Goal: Task Accomplishment & Management: Manage account settings

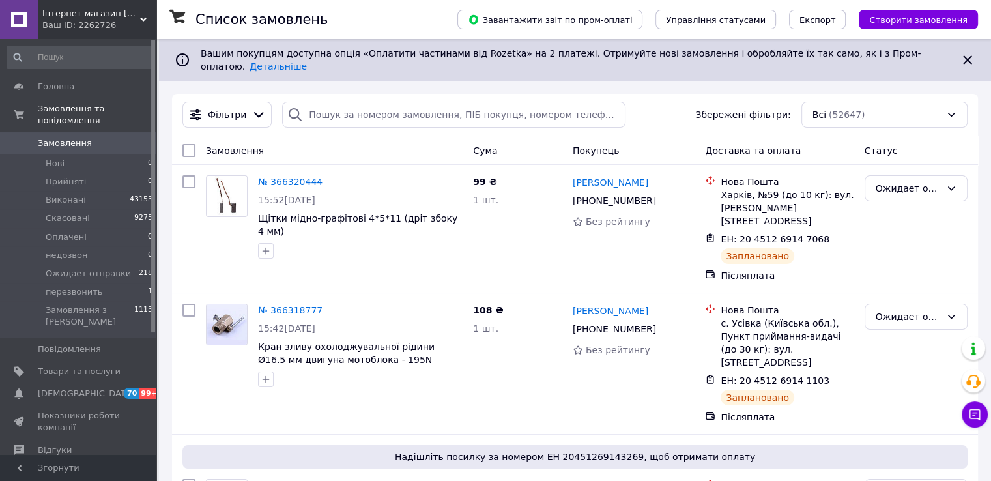
click at [58, 132] on link "Замовлення 0" at bounding box center [80, 143] width 160 height 22
click at [60, 137] on span "Замовлення" at bounding box center [65, 143] width 54 height 12
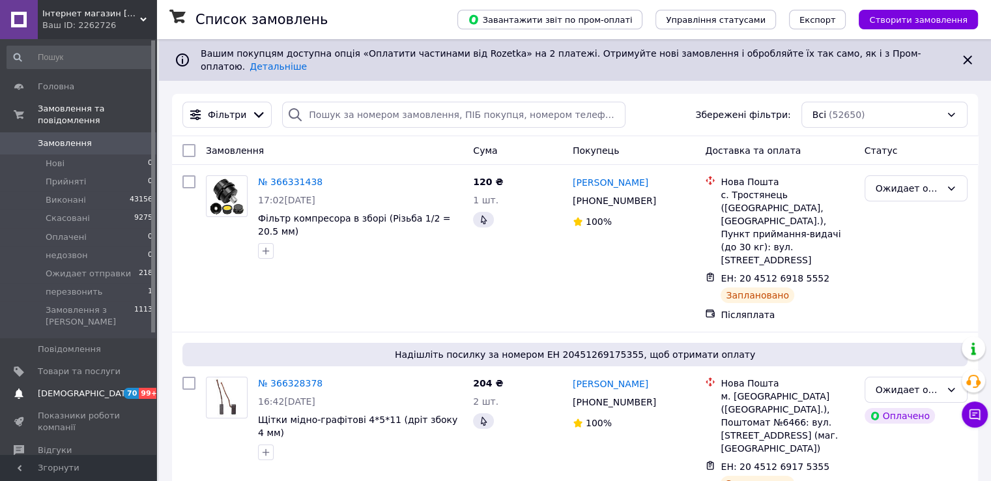
click at [67, 382] on link "Сповіщення 70 99+" at bounding box center [80, 393] width 160 height 22
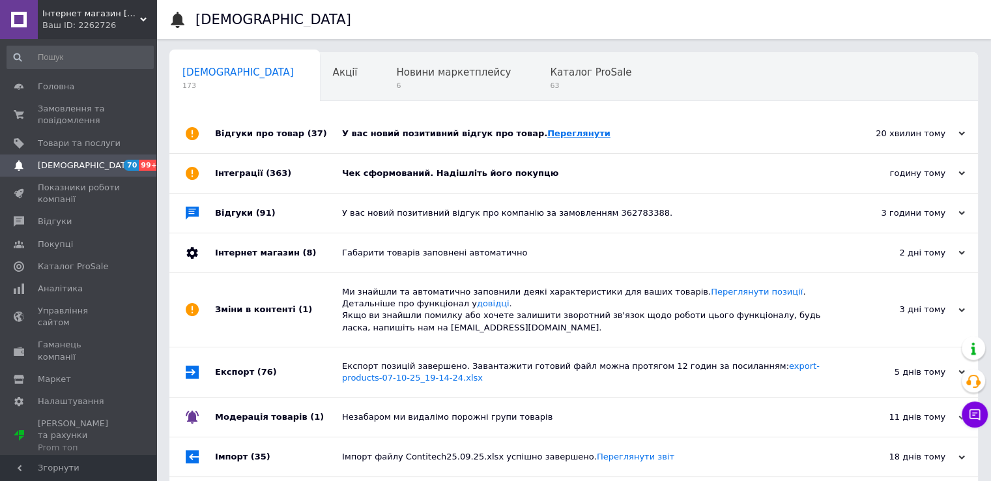
click at [547, 134] on link "Переглянути" at bounding box center [578, 133] width 63 height 10
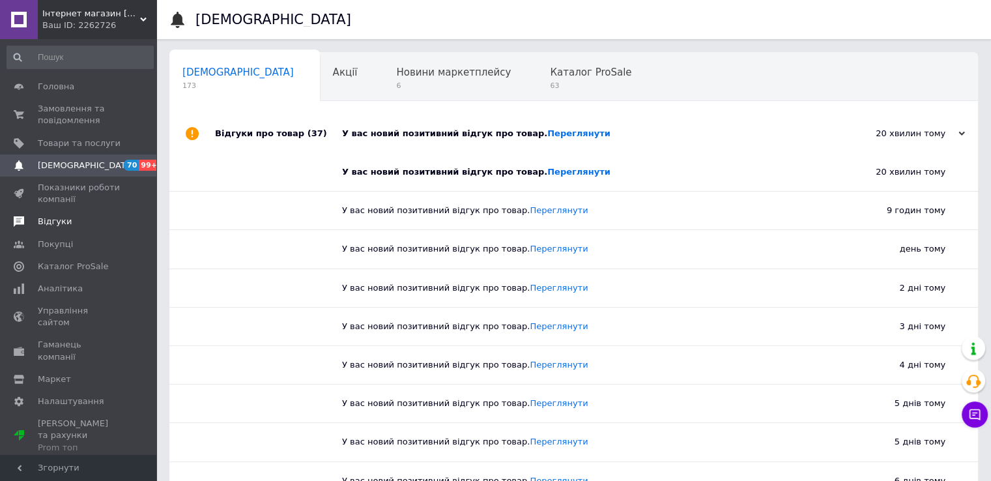
click at [46, 221] on span "Відгуки" at bounding box center [55, 222] width 34 height 12
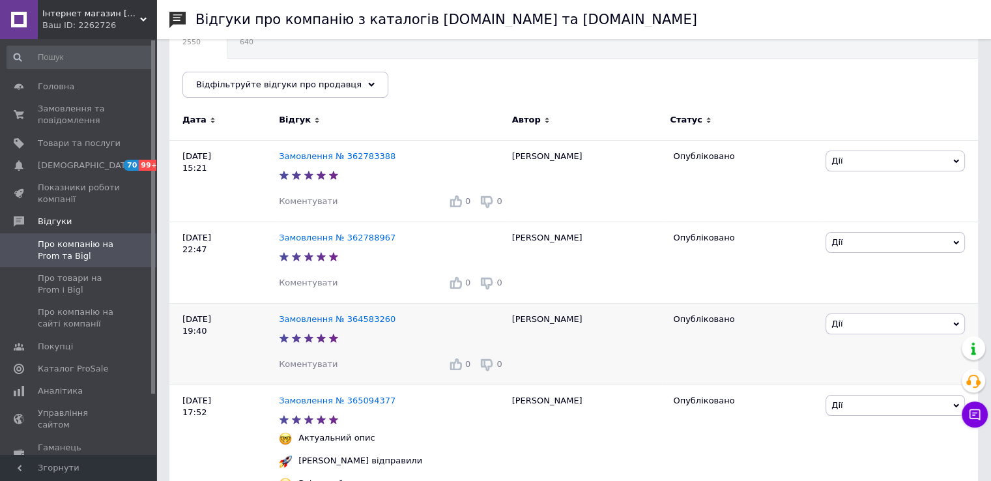
scroll to position [261, 0]
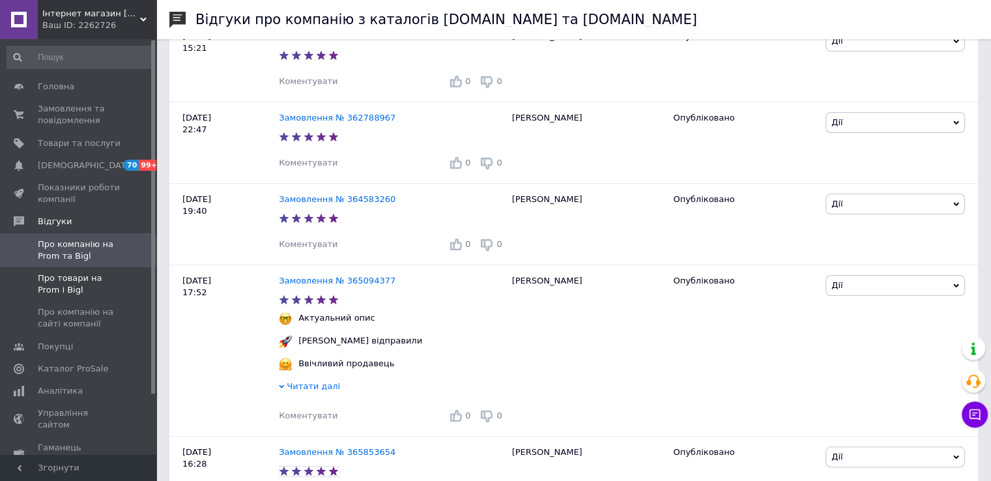
click at [60, 274] on span "Про товари на Prom і Bigl" at bounding box center [79, 283] width 83 height 23
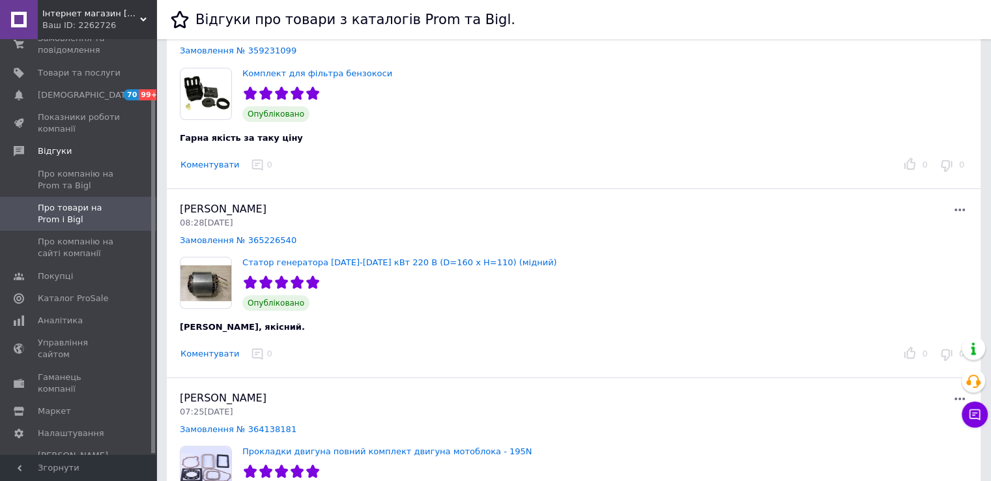
scroll to position [130, 0]
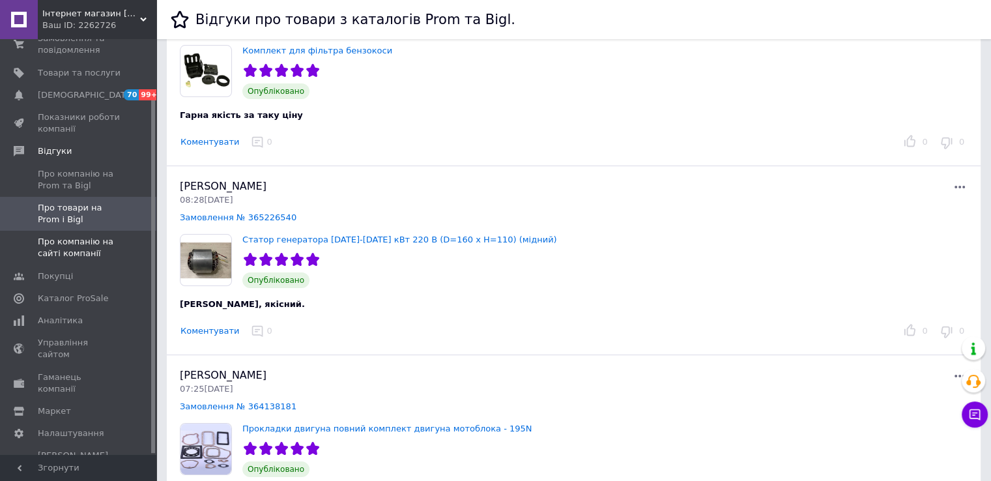
click at [57, 244] on span "Про компанію на сайті компанії" at bounding box center [79, 247] width 83 height 23
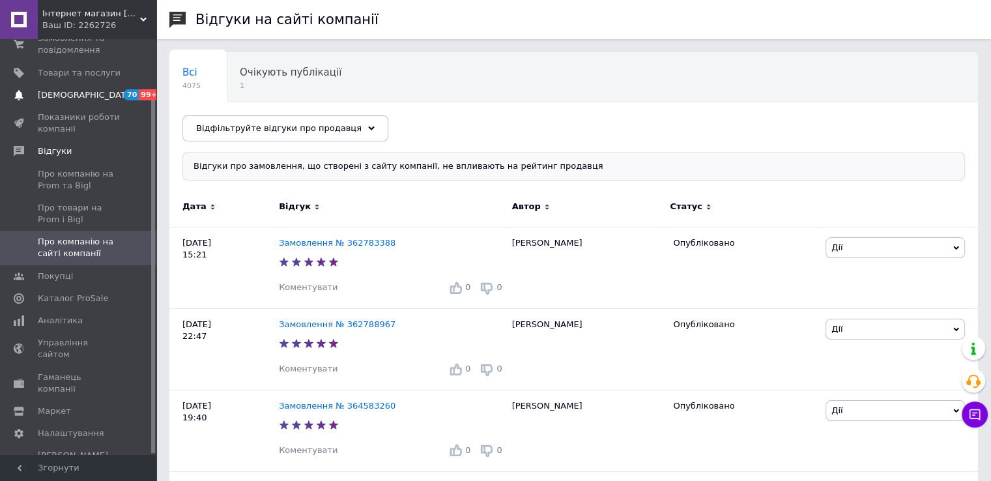
click at [73, 102] on link "Сповіщення 70 99+" at bounding box center [80, 95] width 160 height 22
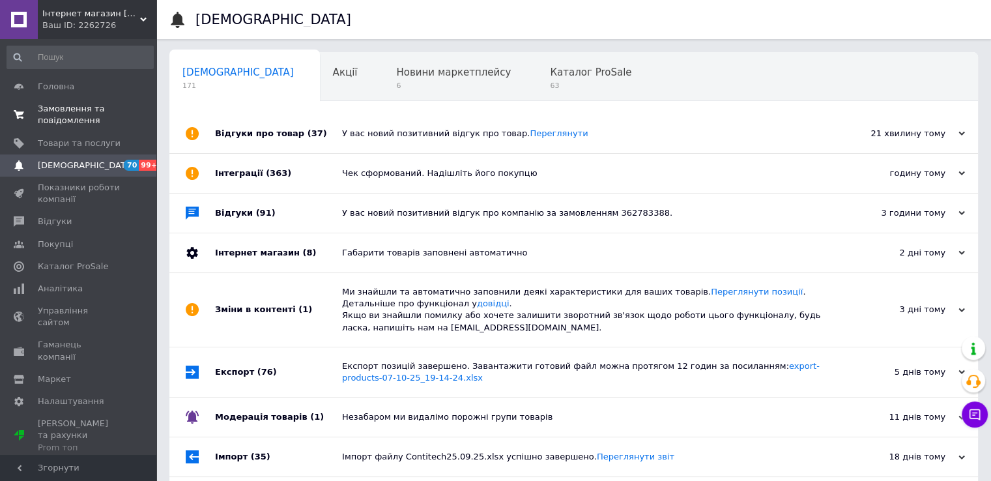
click at [48, 121] on span "Замовлення та повідомлення" at bounding box center [79, 114] width 83 height 23
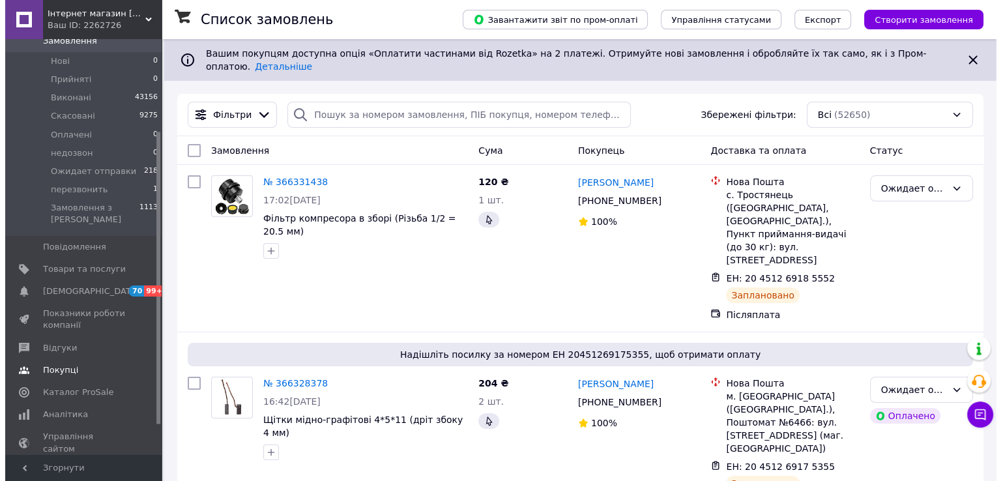
scroll to position [130, 0]
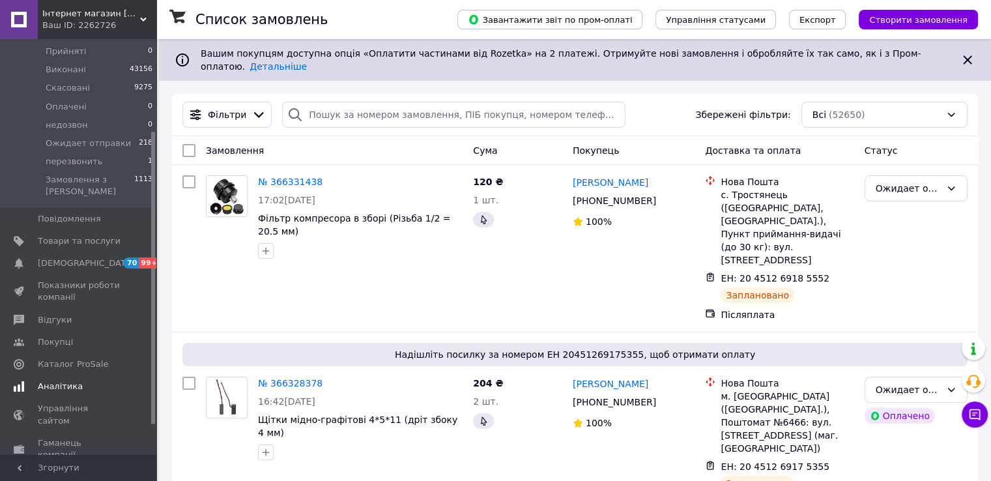
click at [65, 380] on span "Аналітика" at bounding box center [60, 386] width 45 height 12
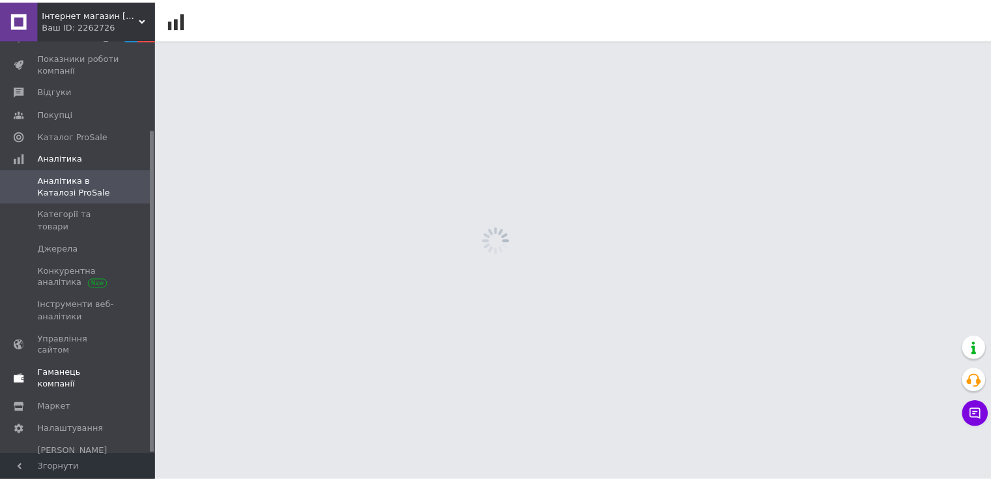
scroll to position [115, 0]
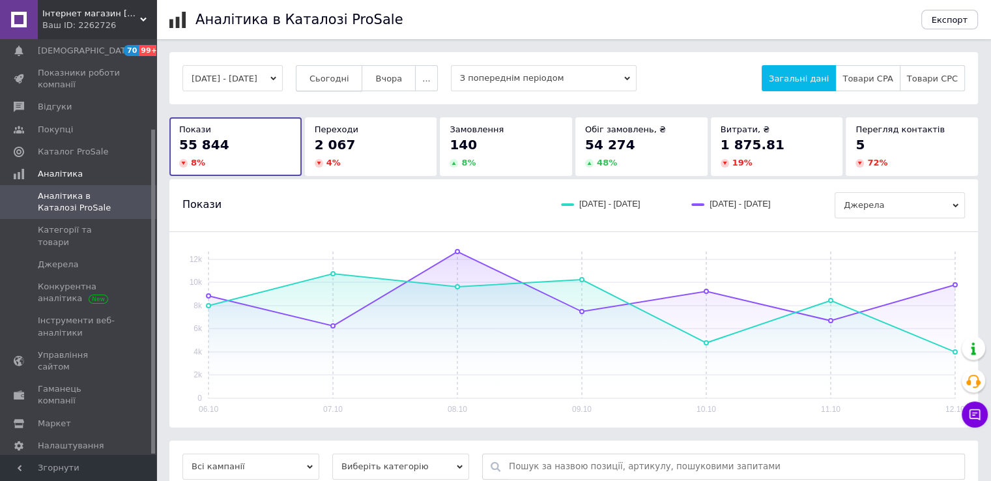
click at [324, 78] on button "Сьогодні" at bounding box center [329, 78] width 67 height 26
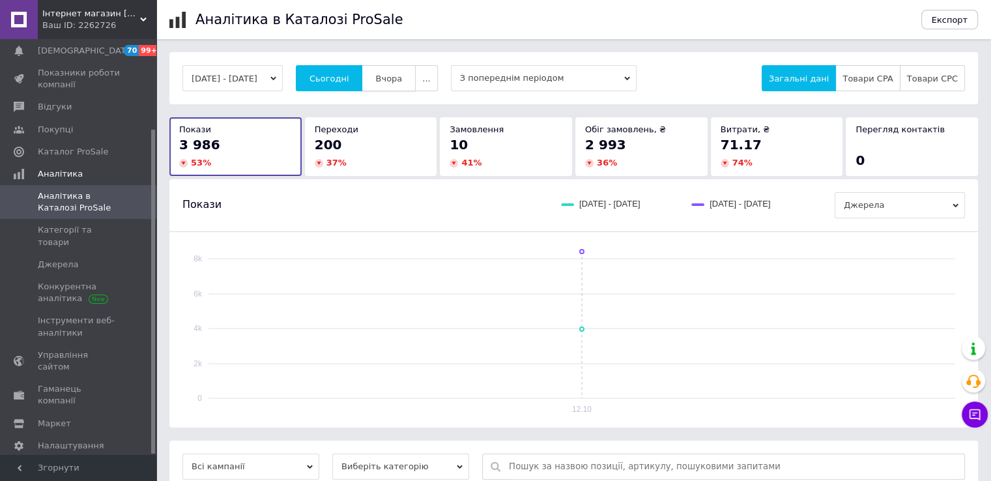
click at [402, 79] on span "Вчора" at bounding box center [388, 79] width 27 height 10
